Goal: Check status: Check status

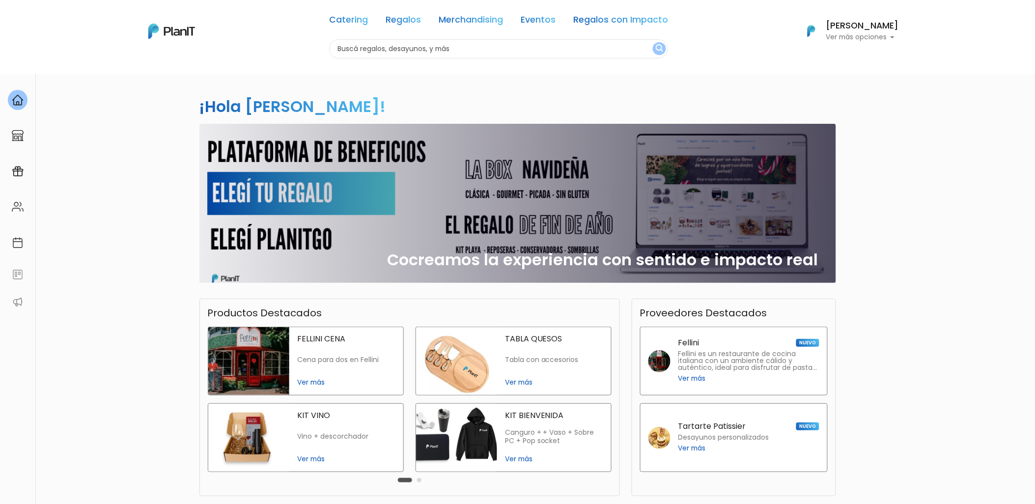
click at [873, 28] on h6 "[PERSON_NAME]" at bounding box center [862, 26] width 73 height 9
click at [834, 56] on span "Mis Compras" at bounding box center [844, 58] width 51 height 11
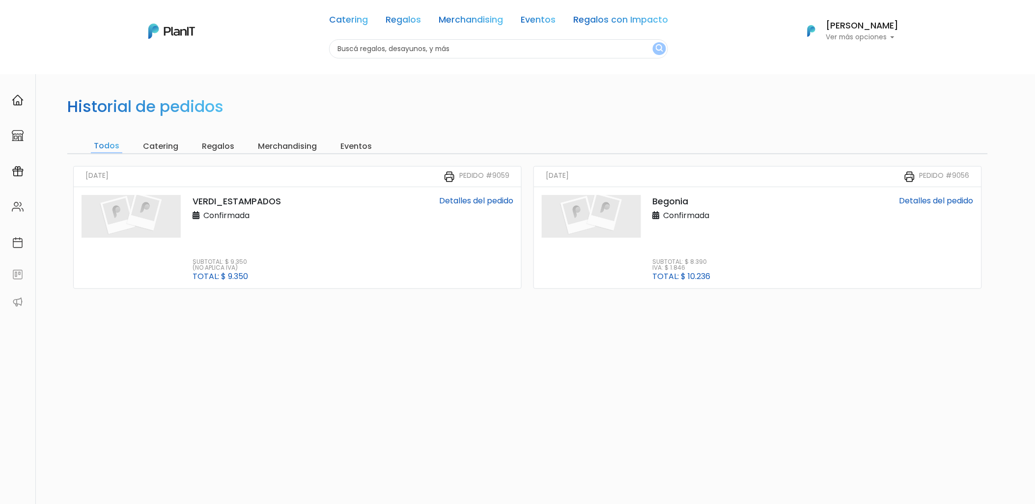
click at [460, 204] on link "Detalles del pedido" at bounding box center [476, 200] width 74 height 11
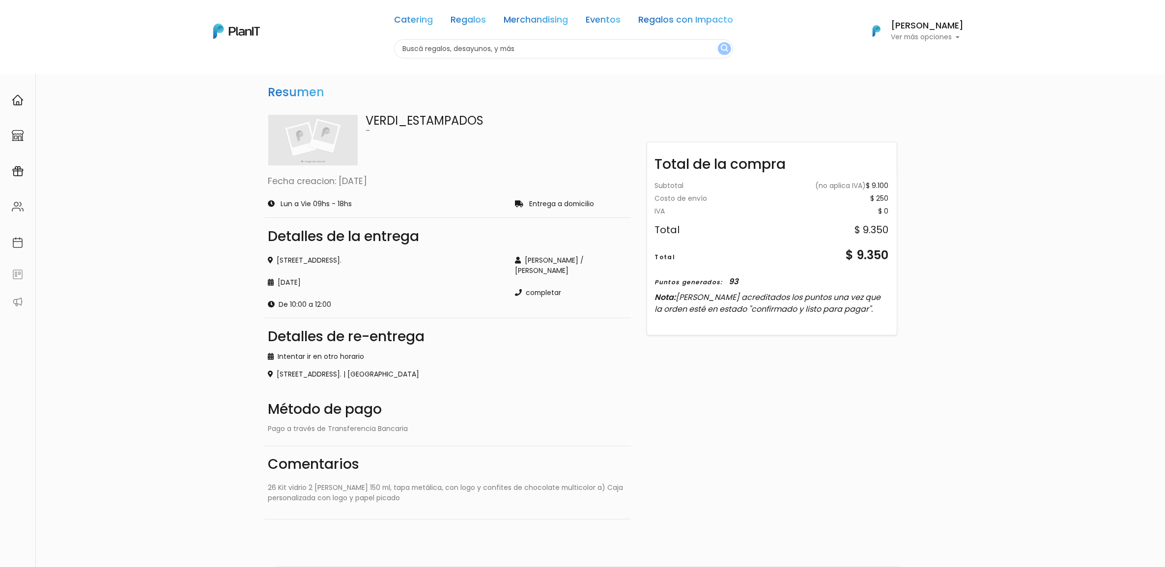
drag, startPoint x: 1017, startPoint y: 0, endPoint x: 802, endPoint y: 474, distance: 520.4
click at [802, 474] on div "Total de la compra Subtotal (no aplica IVA) $ 9.100 Costo de envío $ 250 Gift c…" at bounding box center [772, 313] width 270 height 413
click at [929, 30] on h6 "[PERSON_NAME]" at bounding box center [927, 26] width 73 height 9
click at [923, 59] on span "Mis Compras" at bounding box center [909, 58] width 51 height 11
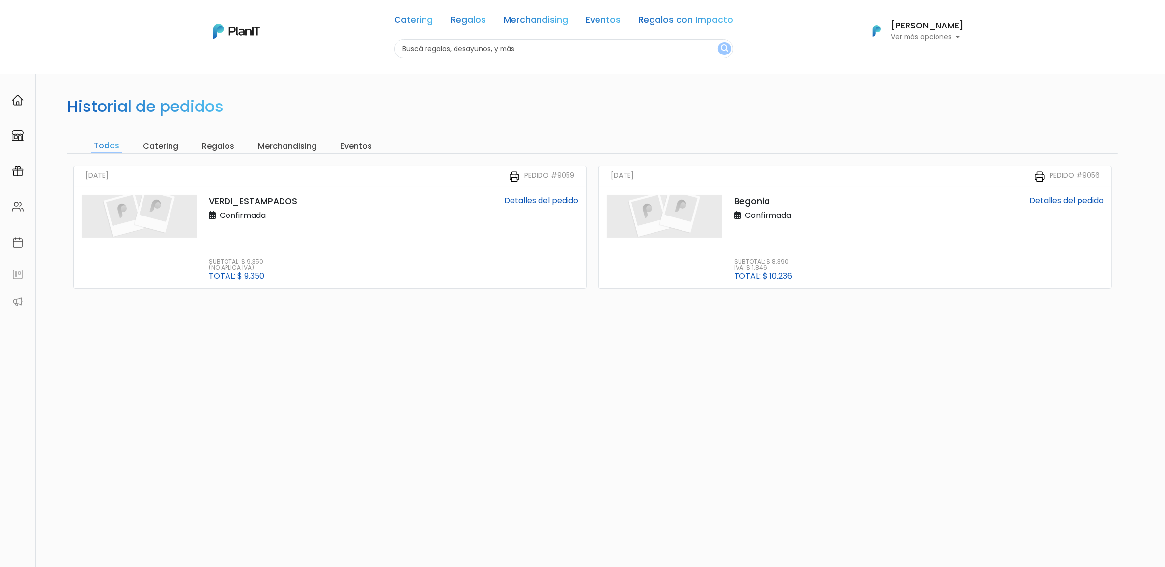
click at [754, 200] on p "Begonia" at bounding box center [813, 201] width 158 height 13
click at [1067, 200] on link "Detalles del pedido" at bounding box center [1066, 200] width 74 height 11
